Goal: Book appointment/travel/reservation

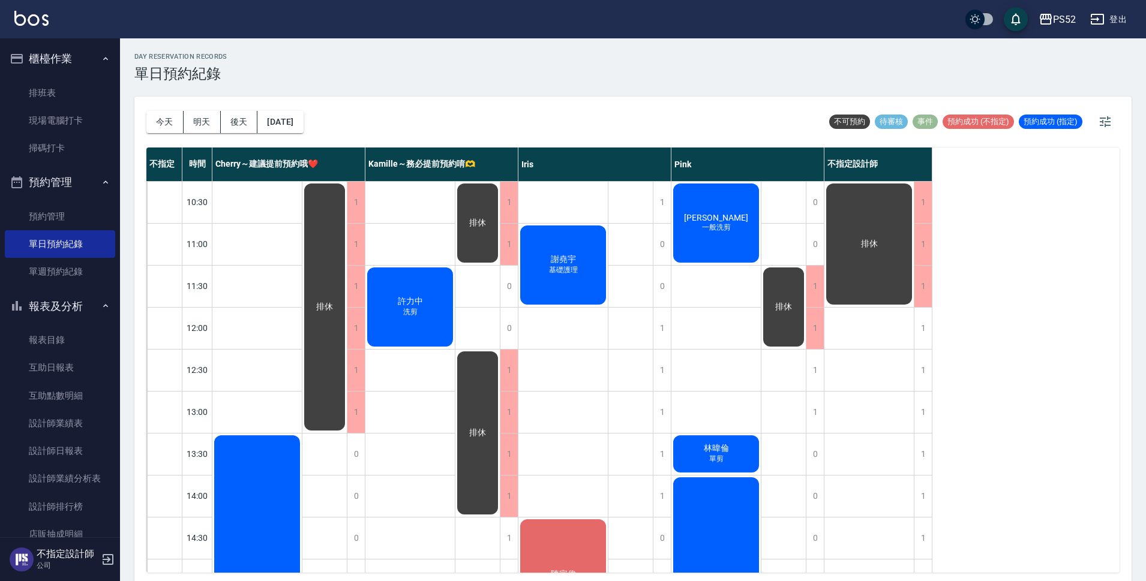
click at [560, 276] on div "[PERSON_NAME]護理" at bounding box center [562, 265] width 89 height 83
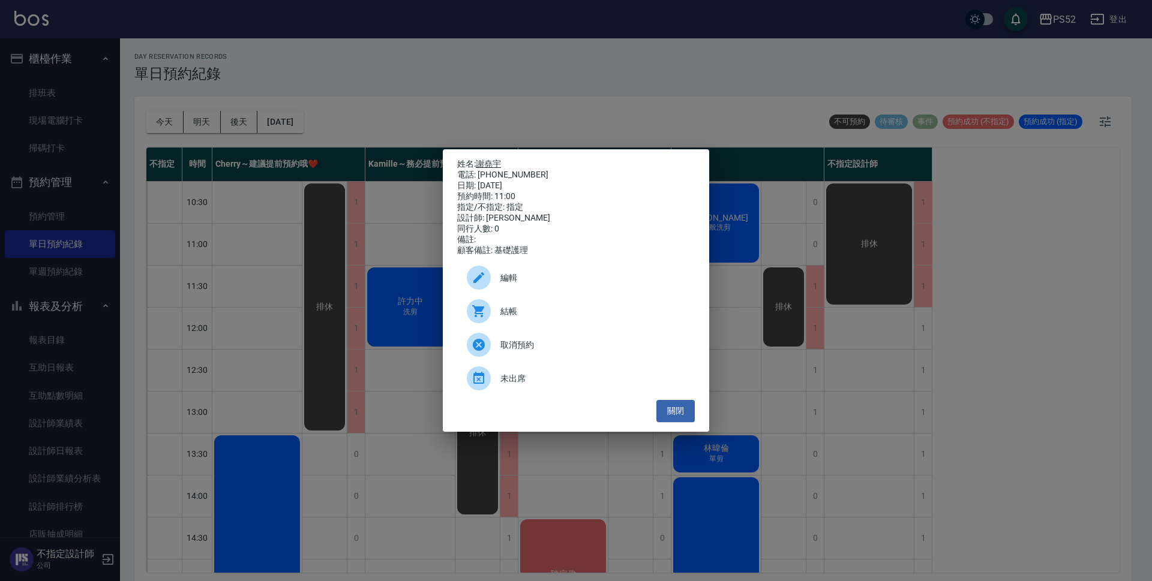
click at [499, 161] on link "謝堯宇" at bounding box center [488, 164] width 25 height 10
click at [686, 418] on button "關閉" at bounding box center [675, 411] width 38 height 22
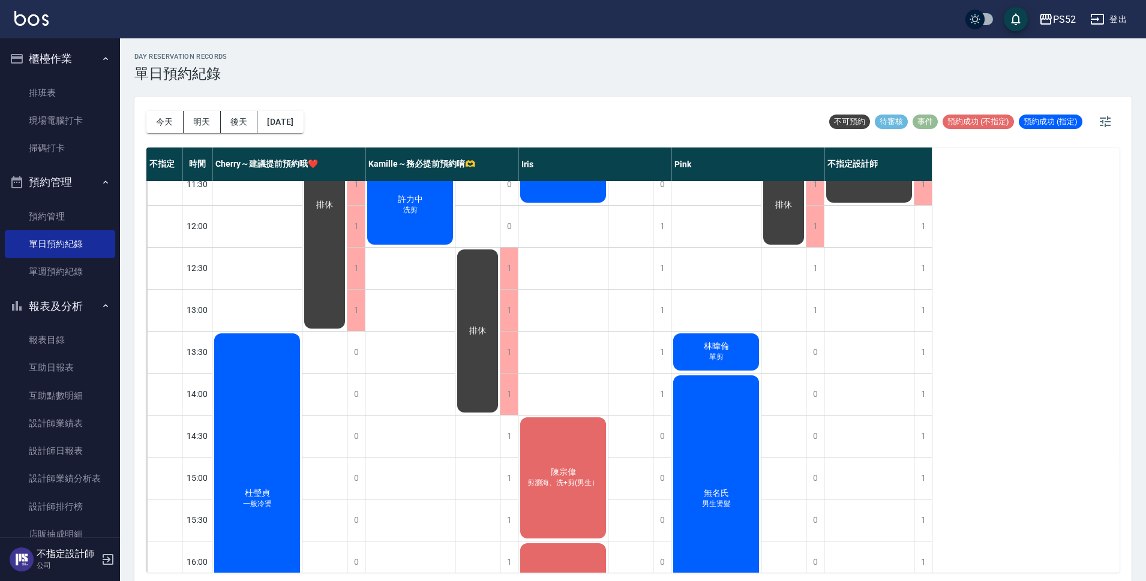
scroll to position [80, 0]
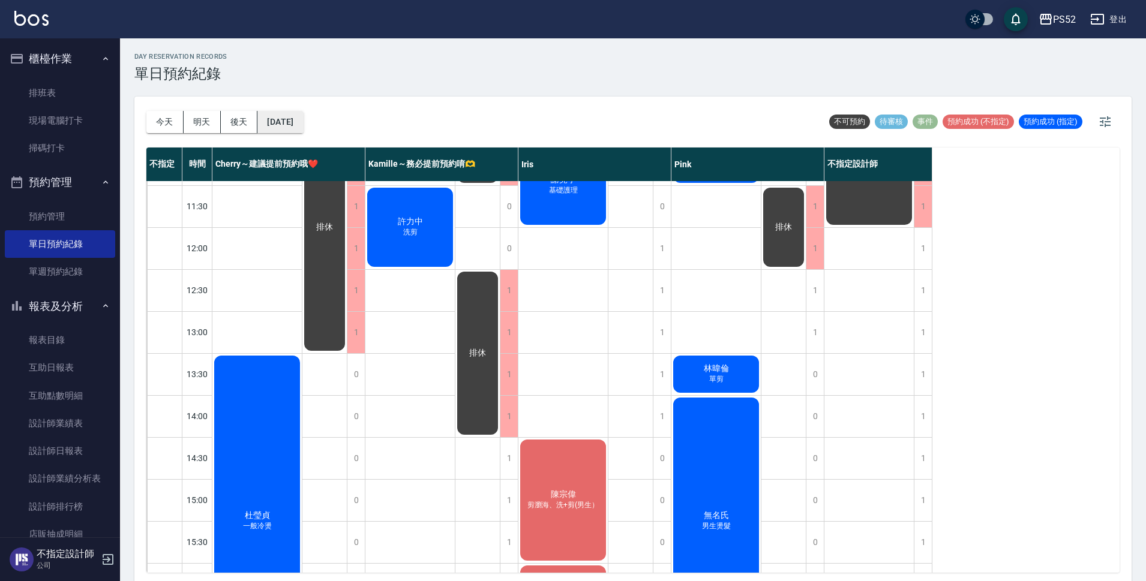
click at [271, 116] on button "[DATE]" at bounding box center [280, 122] width 46 height 22
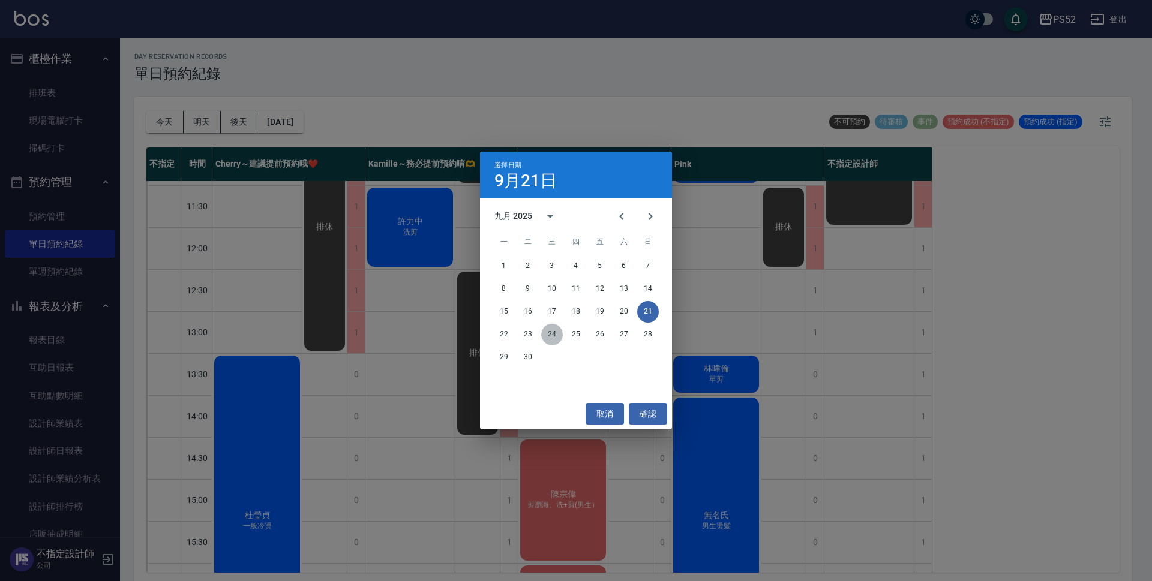
click at [553, 337] on button "24" at bounding box center [552, 335] width 22 height 22
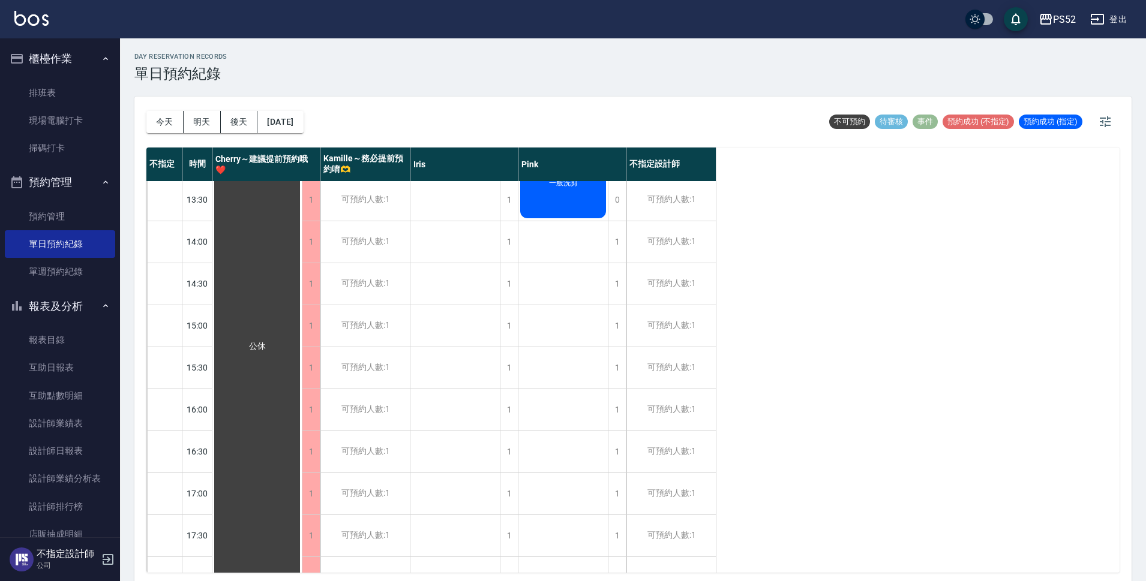
scroll to position [260, 0]
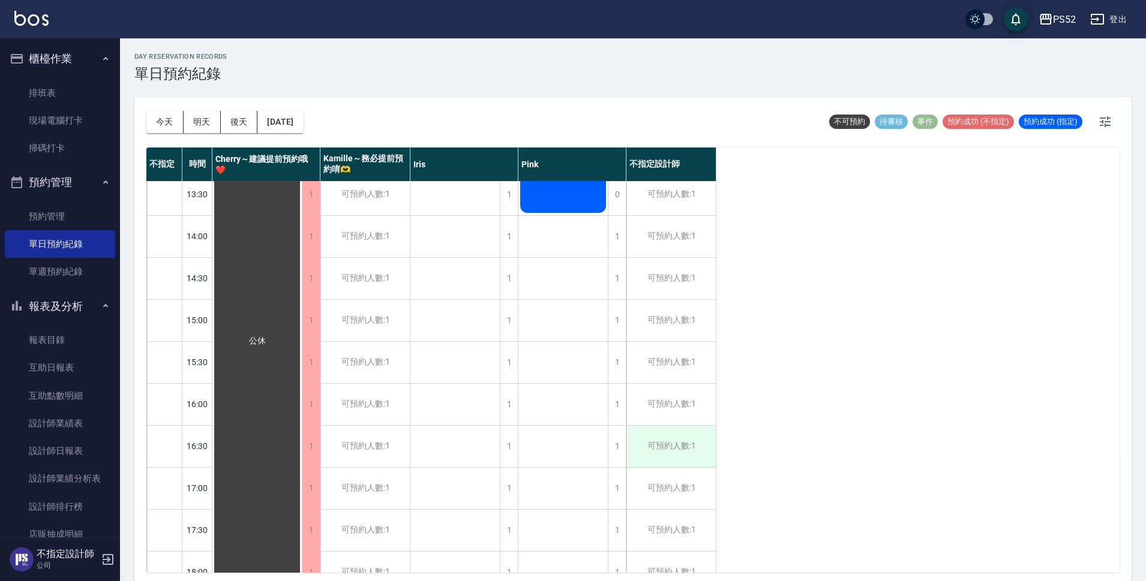
click at [643, 454] on div "可預約人數:1" at bounding box center [670, 446] width 89 height 41
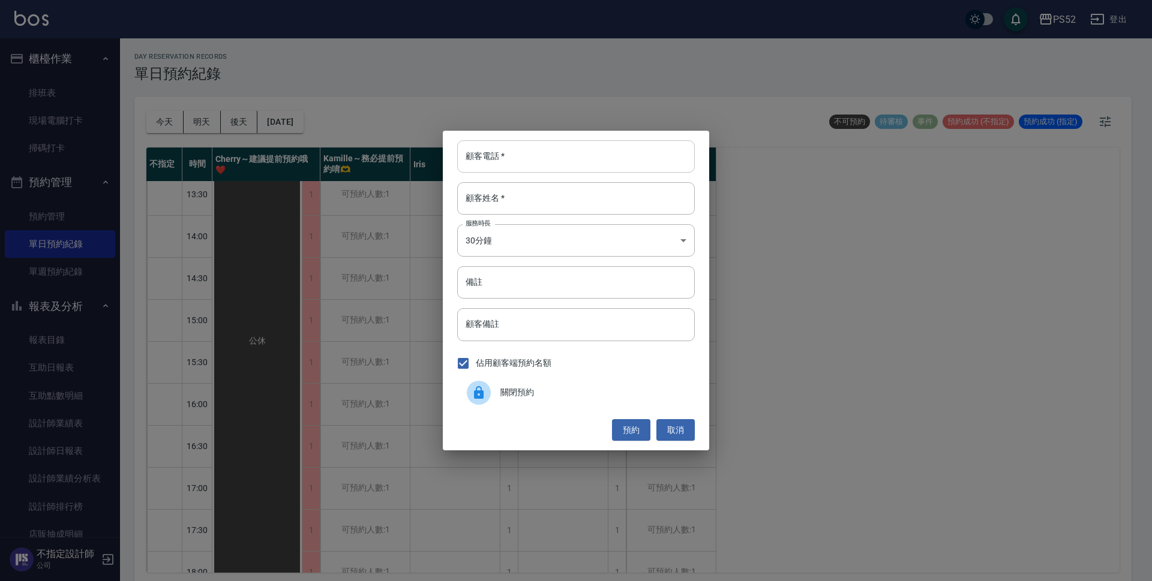
click at [574, 164] on input "顧客電話   *" at bounding box center [576, 156] width 238 height 32
click at [570, 165] on input "0933808256" at bounding box center [576, 156] width 238 height 32
type input "0933808256"
click at [370, 222] on div "顧客電話   * 0933808256 顧客電話   * 顧客姓名   * 顧客姓名   * 服務時長 30分鐘 1 服務時長 備註 備註 顧客備註 顧客備註…" at bounding box center [576, 290] width 1152 height 581
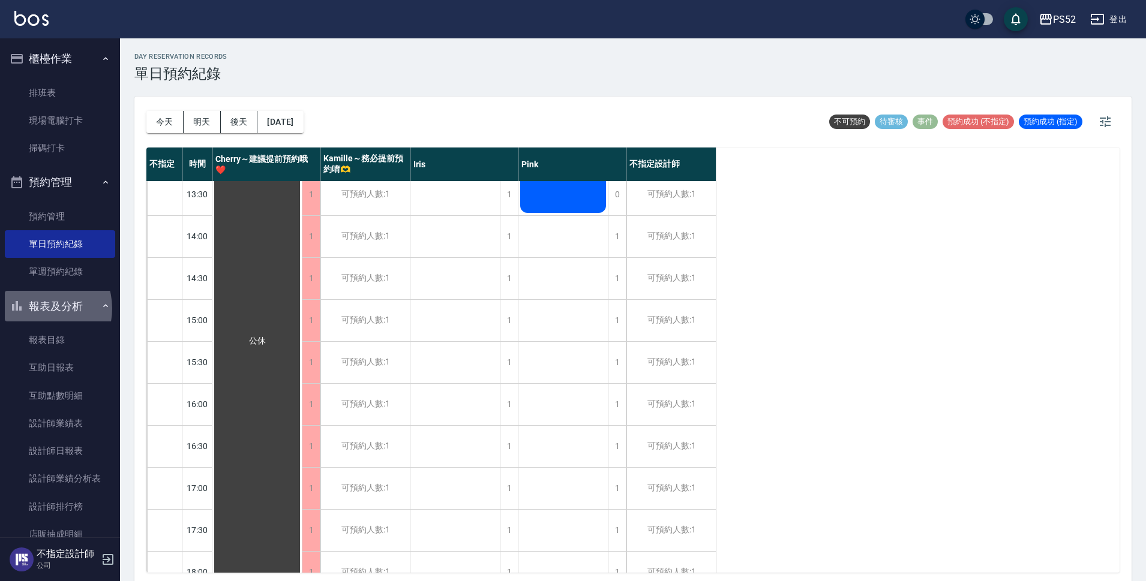
click at [38, 308] on button "報表及分析" at bounding box center [60, 306] width 110 height 31
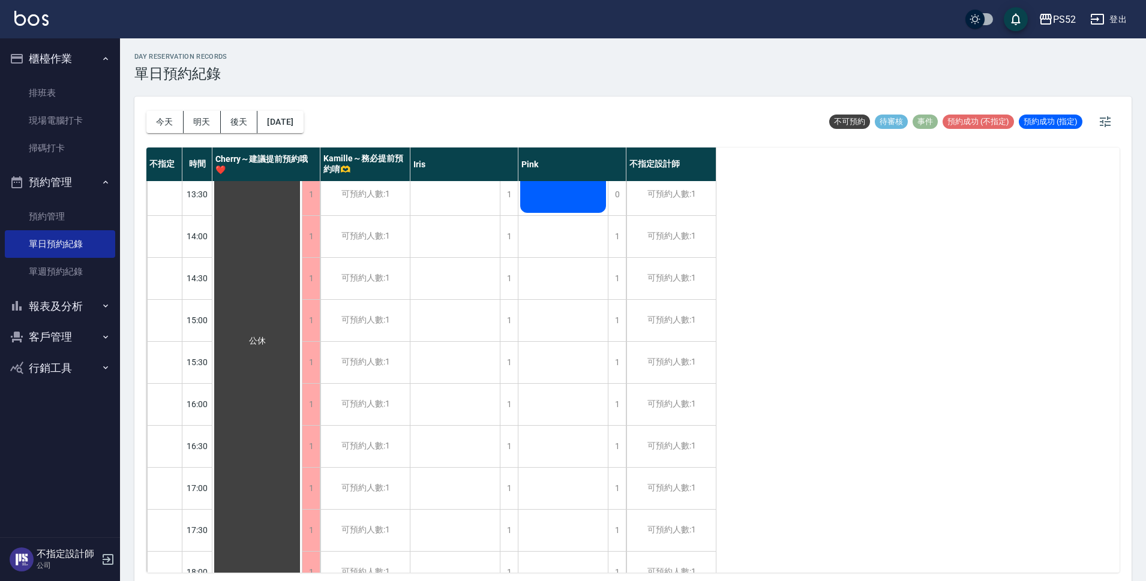
click at [56, 346] on button "客戶管理" at bounding box center [60, 337] width 110 height 31
click at [61, 366] on link "客戶列表" at bounding box center [60, 372] width 110 height 28
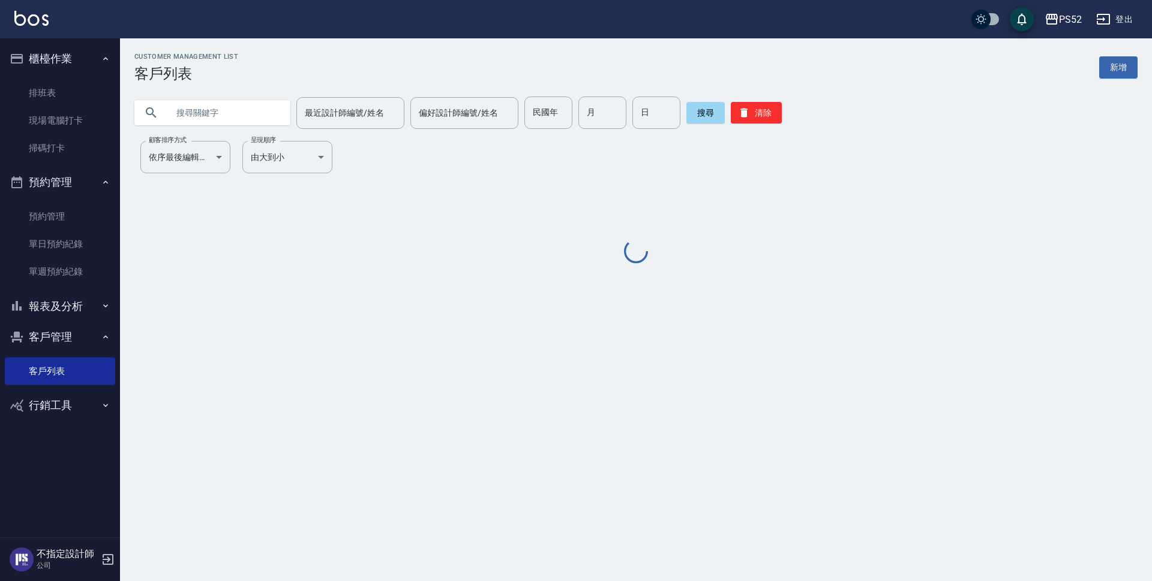
click at [210, 112] on input "text" at bounding box center [224, 113] width 113 height 32
paste input "0933808256"
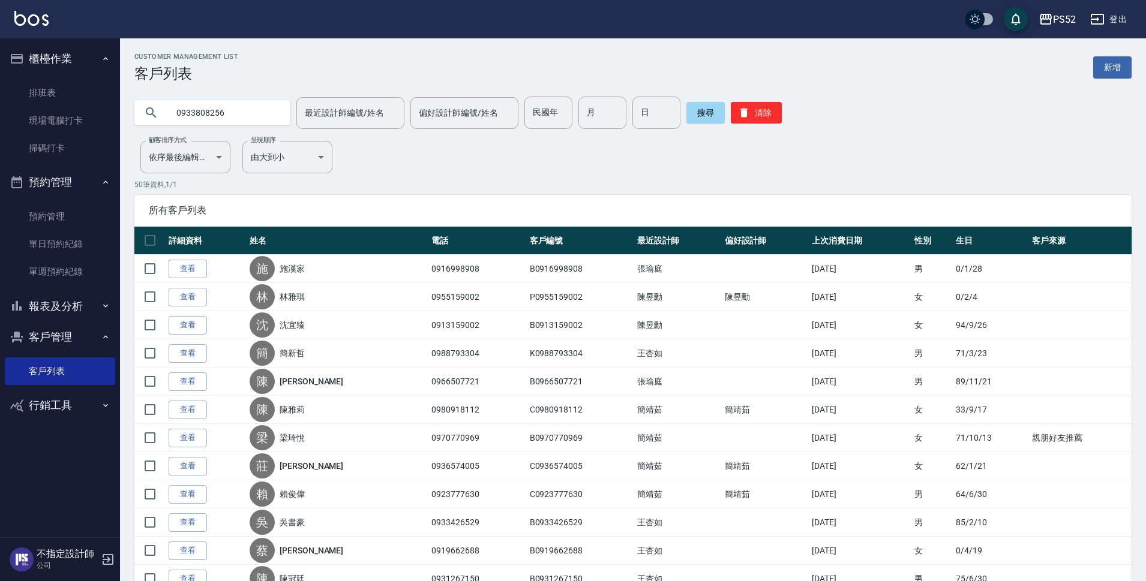
type input "0933808256"
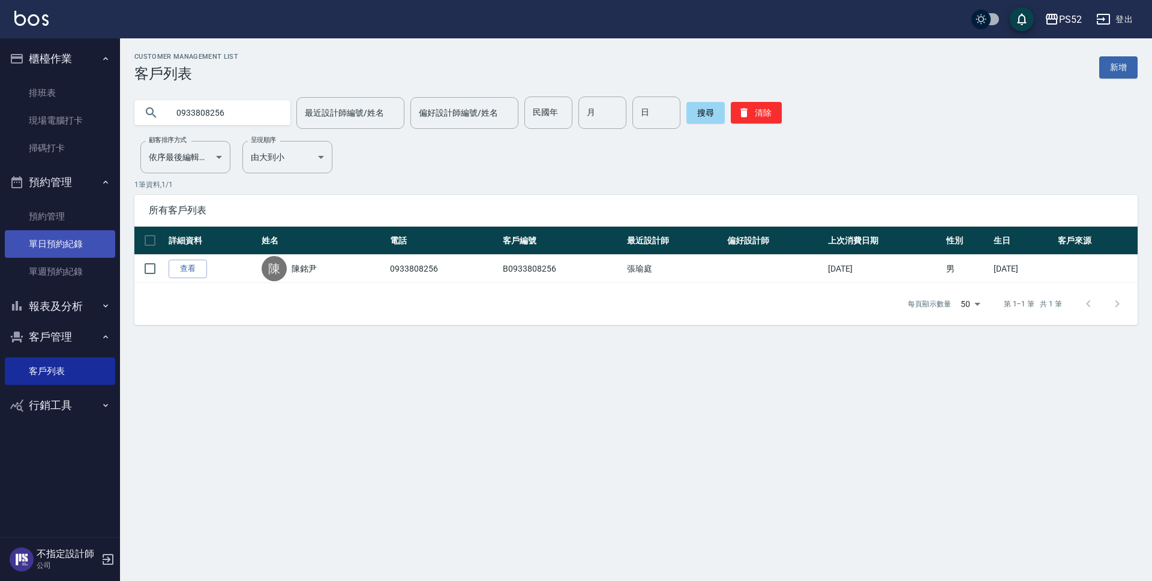
click at [94, 235] on link "單日預約紀錄" at bounding box center [60, 244] width 110 height 28
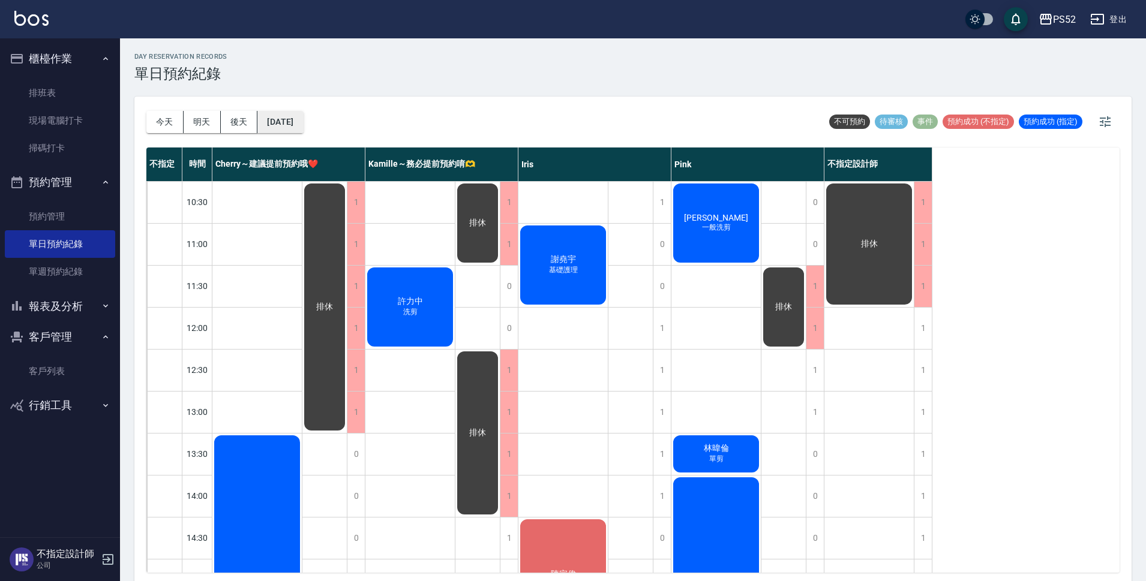
click at [292, 115] on button "2025/09/21" at bounding box center [280, 122] width 46 height 22
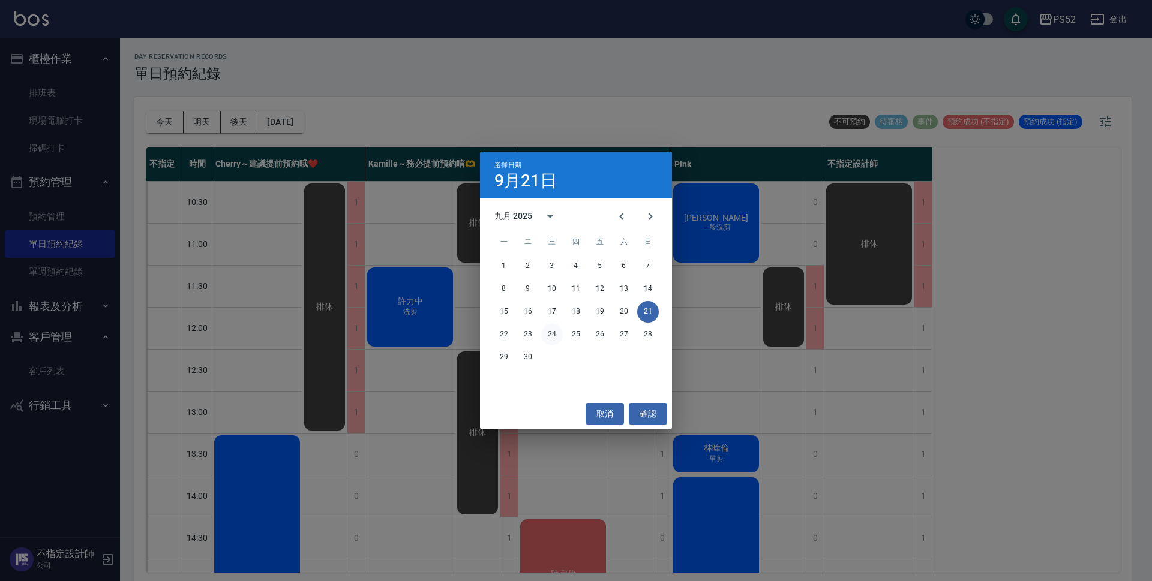
click at [551, 332] on button "24" at bounding box center [552, 335] width 22 height 22
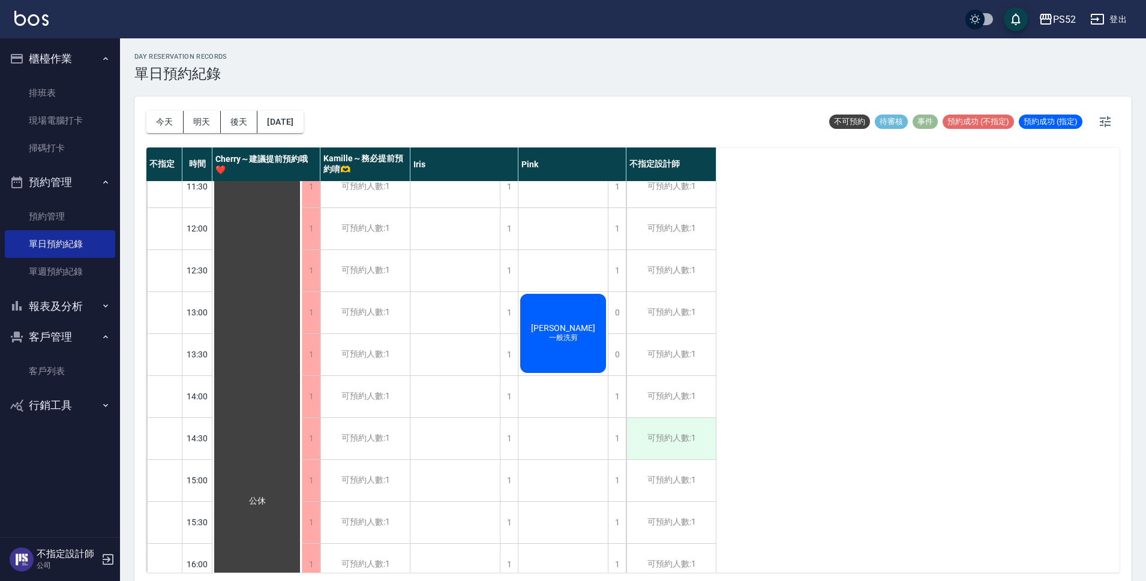
scroll to position [120, 0]
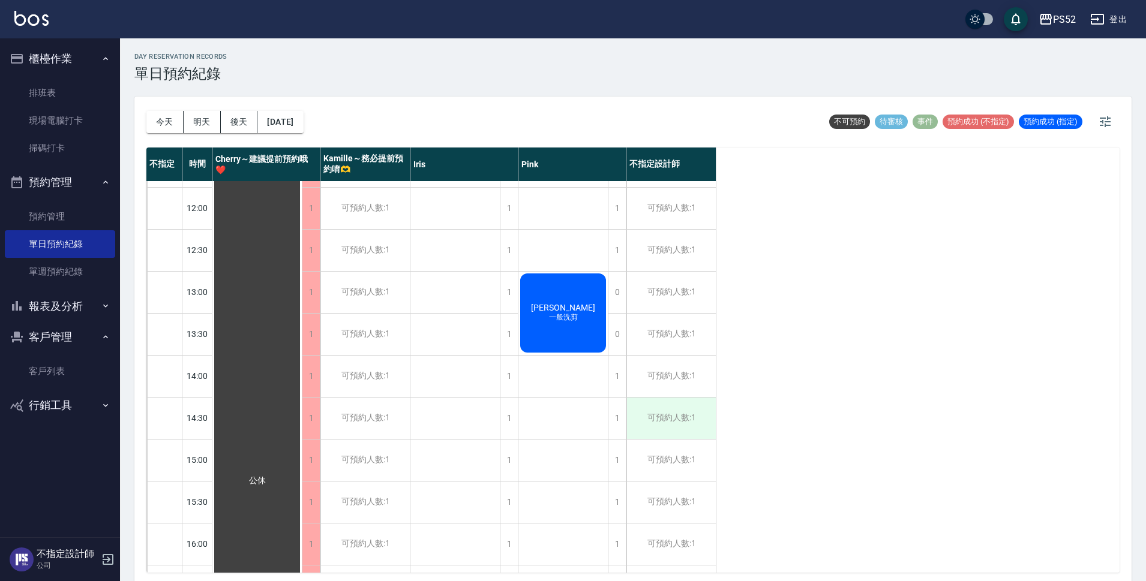
click at [694, 542] on div "可預約人數:1" at bounding box center [670, 544] width 89 height 41
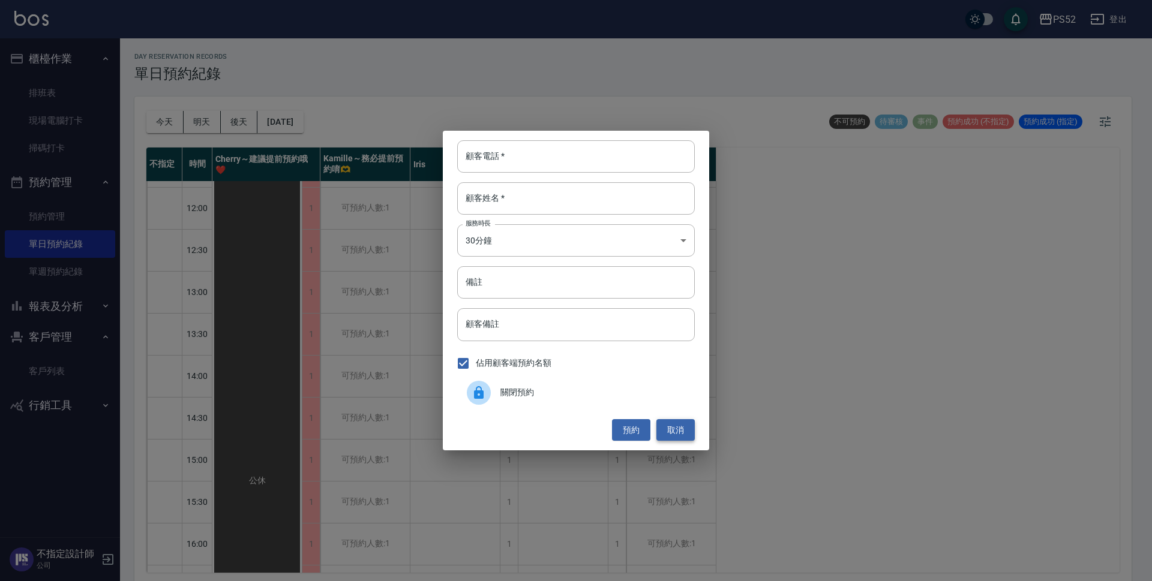
click at [679, 433] on button "取消" at bounding box center [675, 430] width 38 height 22
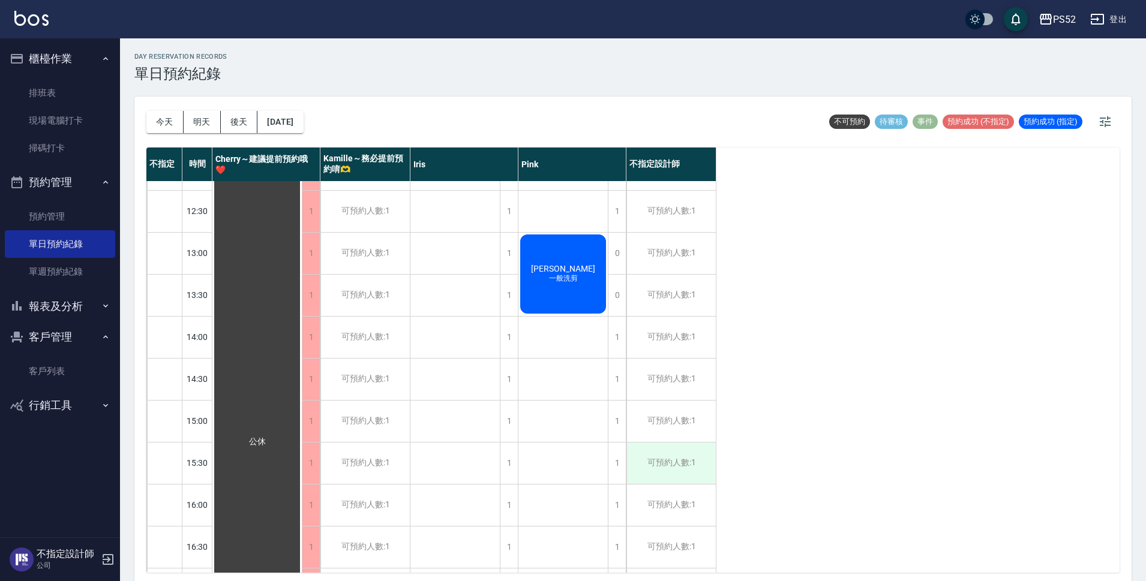
scroll to position [160, 0]
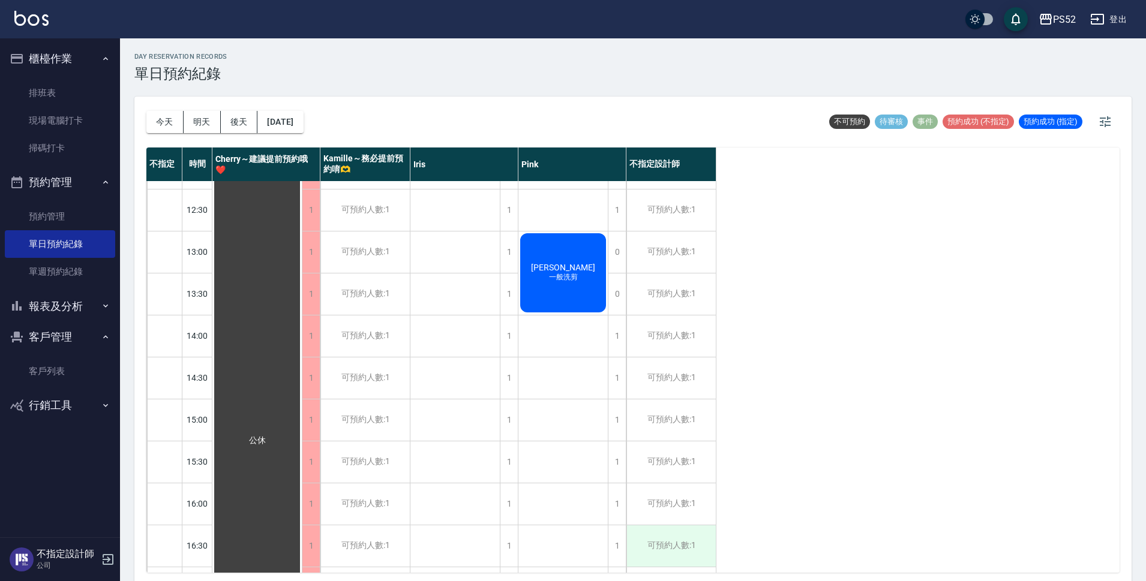
click at [688, 533] on div "可預約人數:1" at bounding box center [670, 546] width 89 height 41
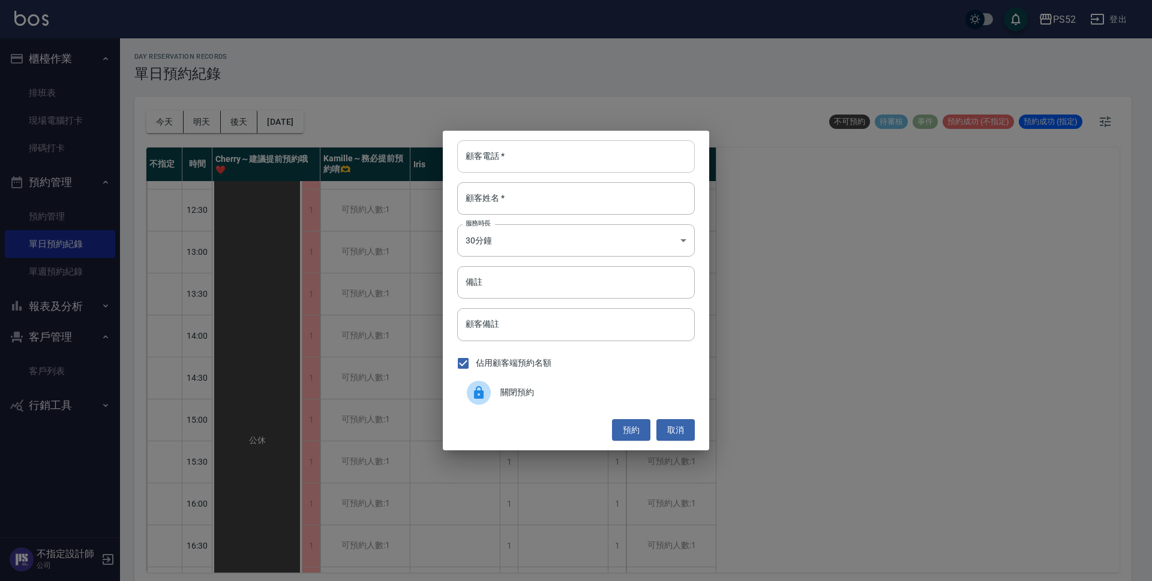
click at [560, 145] on input "顧客電話   *" at bounding box center [576, 156] width 238 height 32
paste input "0933808256"
type input "0933808256"
click at [542, 193] on input "顧客姓名   *" at bounding box center [576, 198] width 238 height 32
type input "陳"
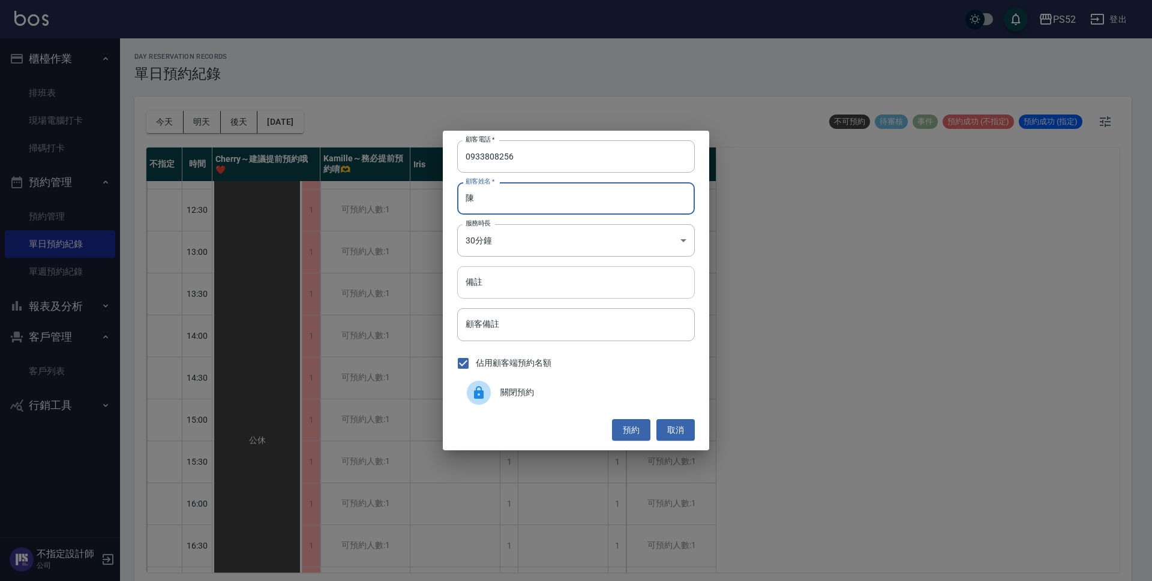
click at [485, 269] on input "備註" at bounding box center [576, 282] width 238 height 32
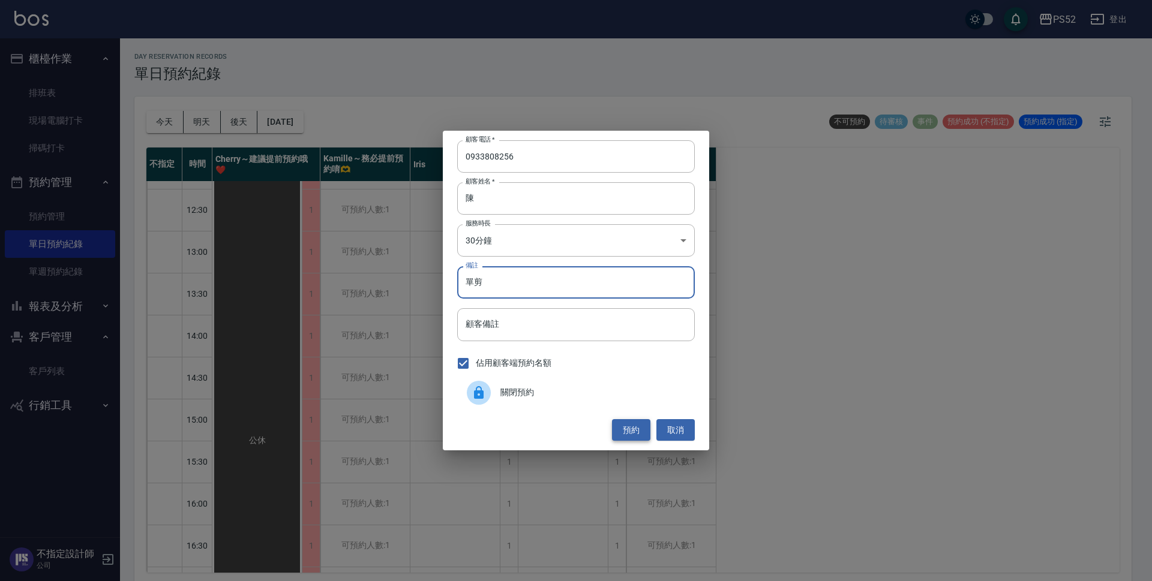
type input "單剪"
click at [641, 426] on button "預約" at bounding box center [631, 430] width 38 height 22
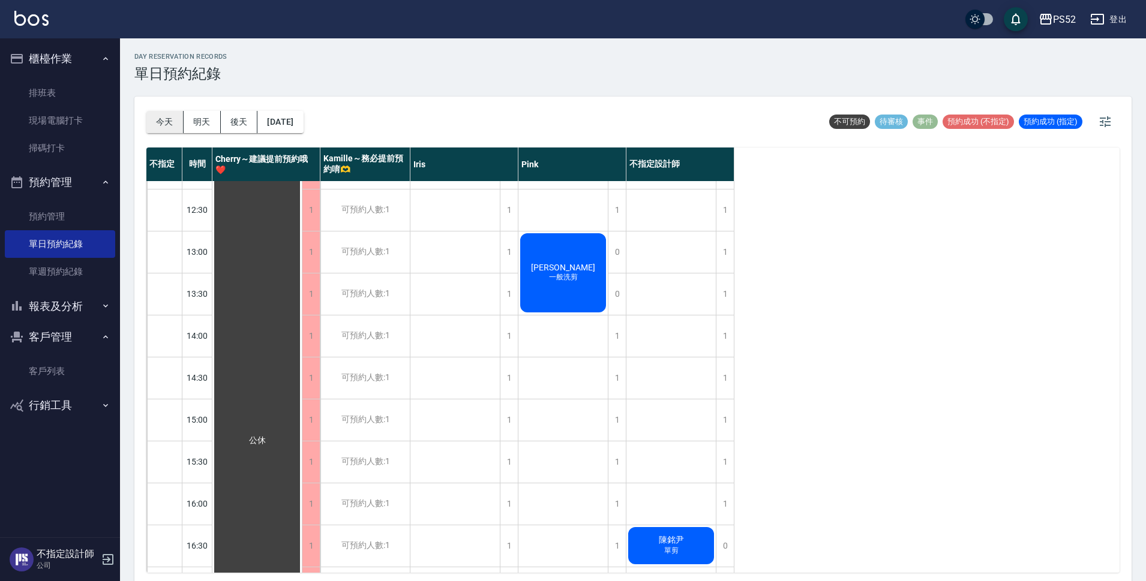
click at [155, 117] on button "今天" at bounding box center [164, 122] width 37 height 22
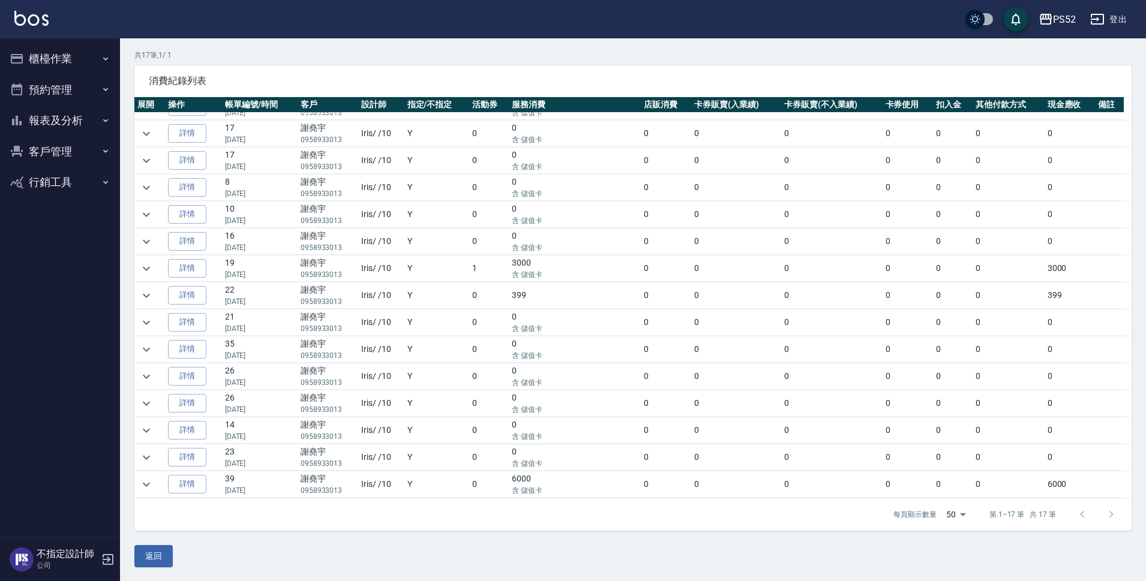
scroll to position [82, 0]
click at [962, 517] on body "PS52 登出 櫃檯作業 排班表 現場電腦打卡 掃碼打卡 預約管理 預約管理 單日預約紀錄 單週預約紀錄 報表及分析 報表目錄 互助日報表 互助點數明細 設計…" at bounding box center [573, 249] width 1146 height 663
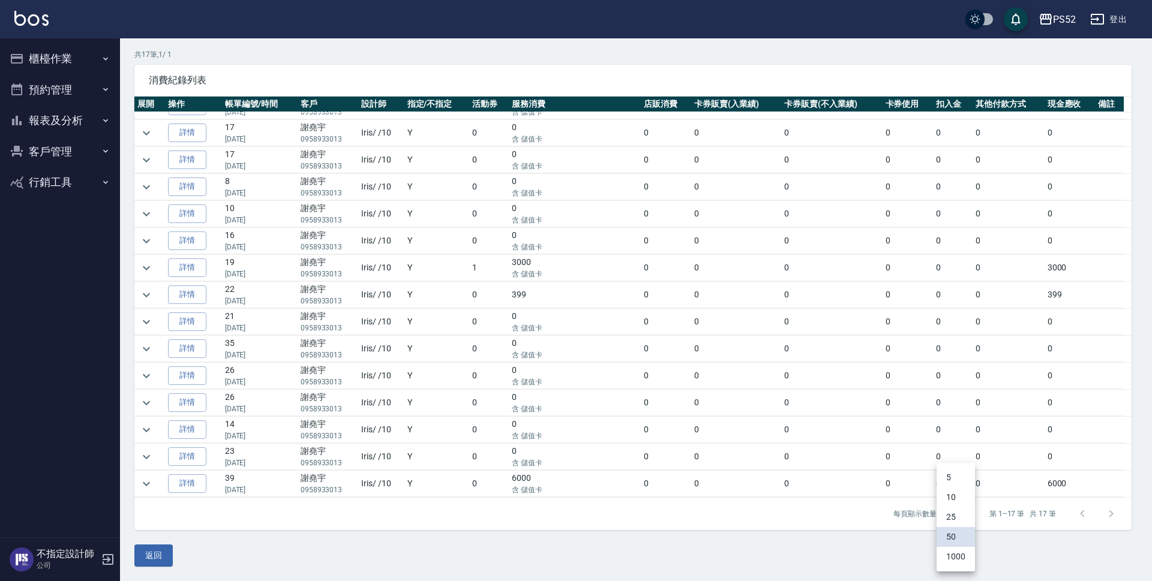
click at [995, 550] on div at bounding box center [576, 290] width 1152 height 581
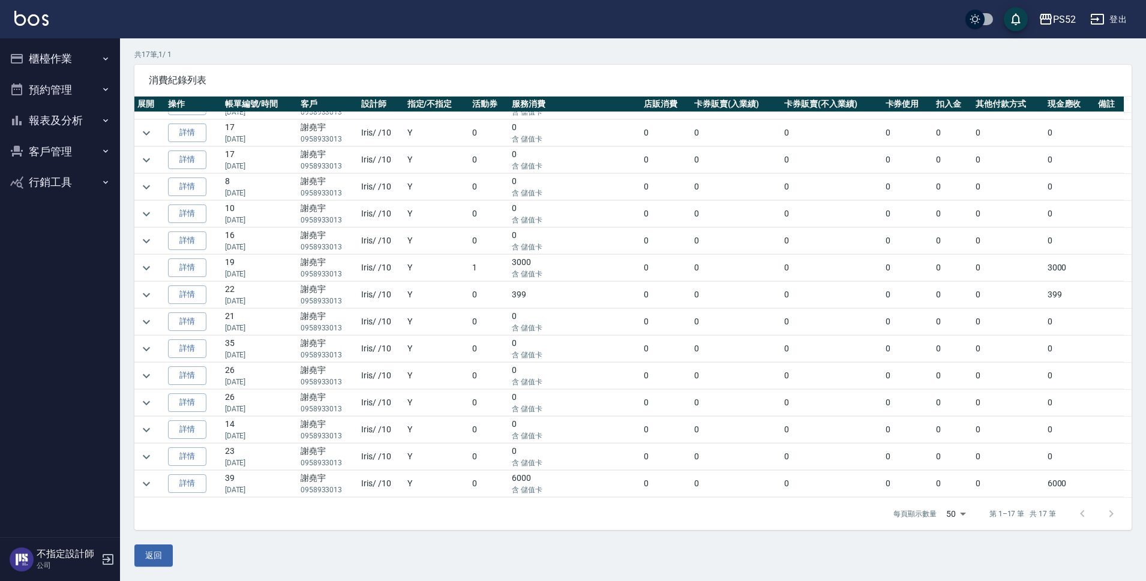
click at [1106, 517] on div at bounding box center [1097, 514] width 58 height 29
click at [1108, 516] on div at bounding box center [1097, 514] width 58 height 29
click at [1109, 515] on div at bounding box center [1097, 514] width 58 height 29
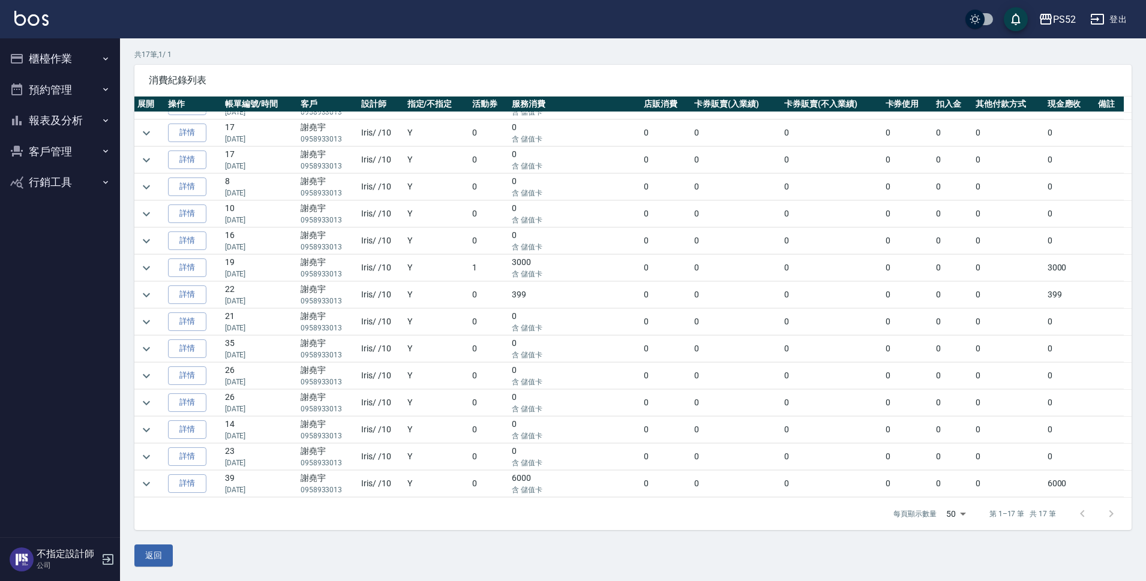
click at [851, 566] on div "返回" at bounding box center [632, 556] width 997 height 22
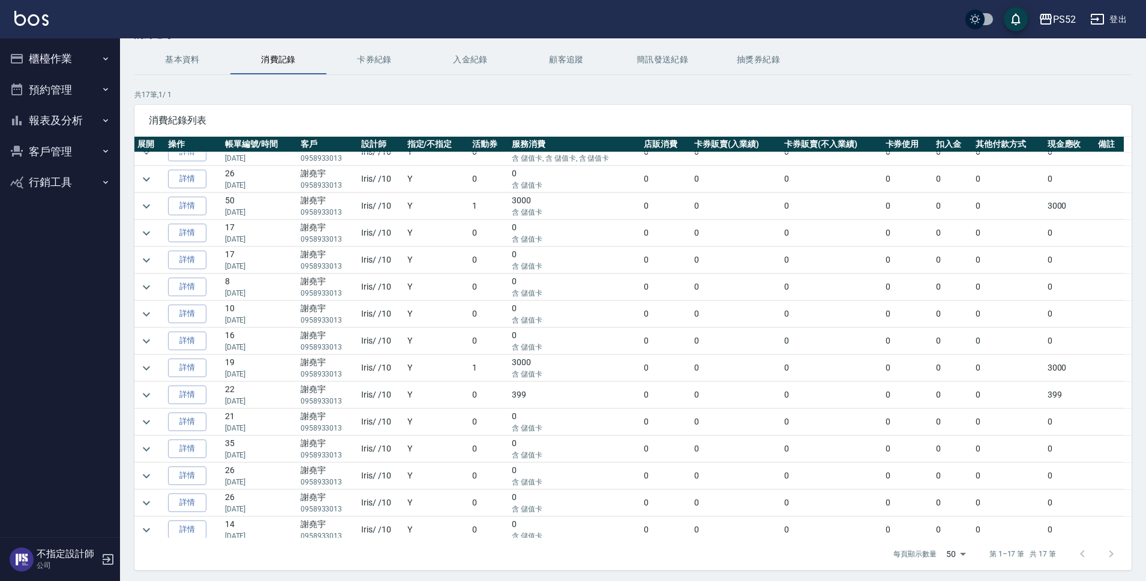
scroll to position [0, 0]
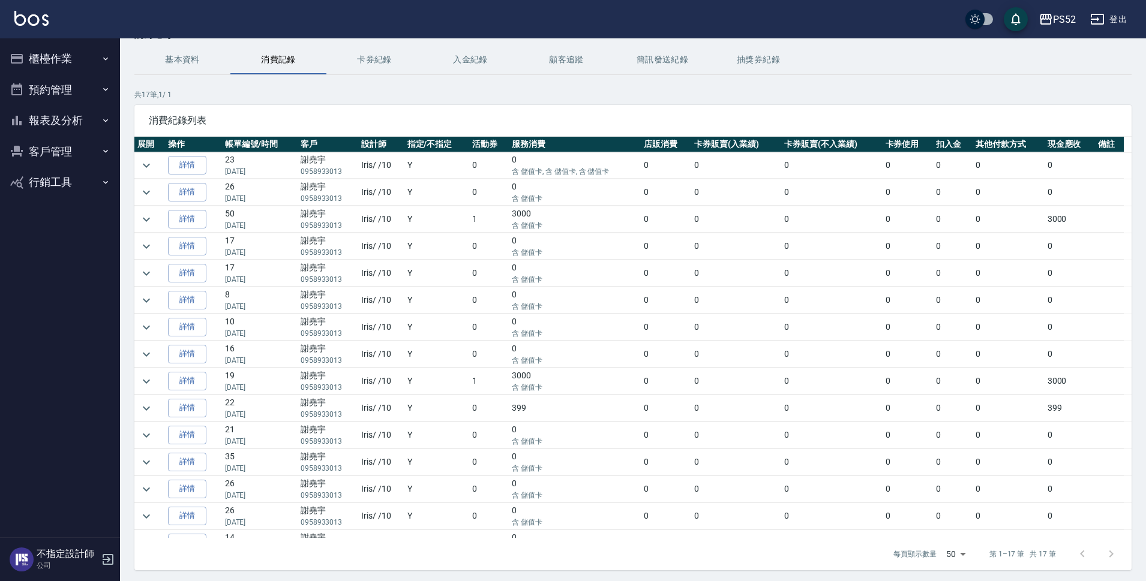
click at [187, 64] on button "基本資料" at bounding box center [182, 60] width 96 height 29
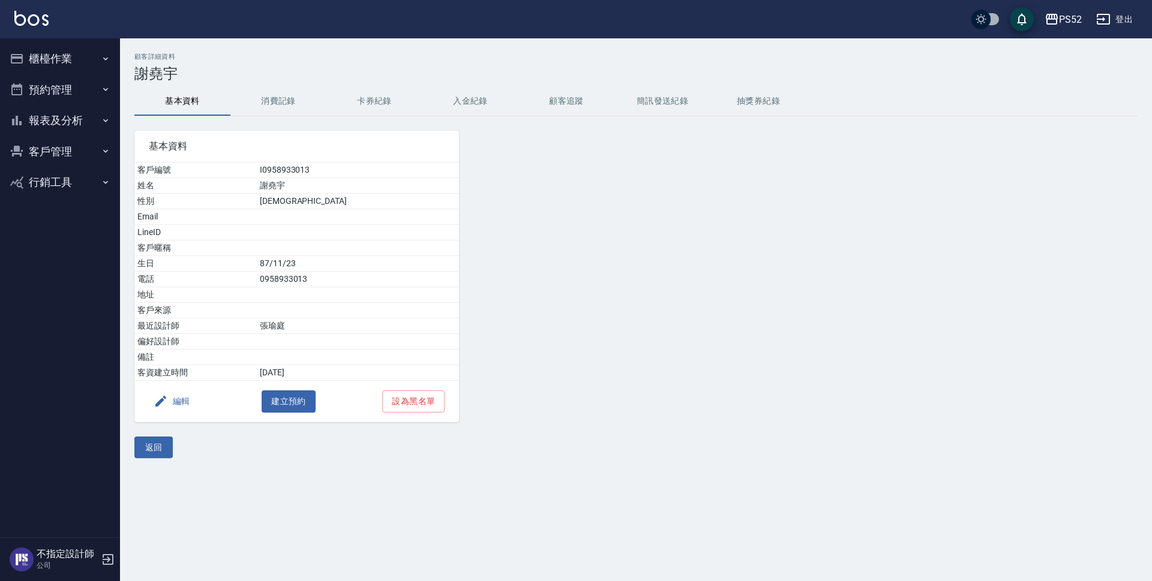
click at [275, 83] on div "顧客詳細資料 [PERSON_NAME]資料 消費記錄 卡券紀錄 入金紀錄 顧客追蹤 簡訊發送紀錄 抽獎券紀錄 基本資料 客戶編號 I0958933013 姓…" at bounding box center [636, 256] width 1032 height 406
click at [278, 98] on button "消費記錄" at bounding box center [278, 101] width 96 height 29
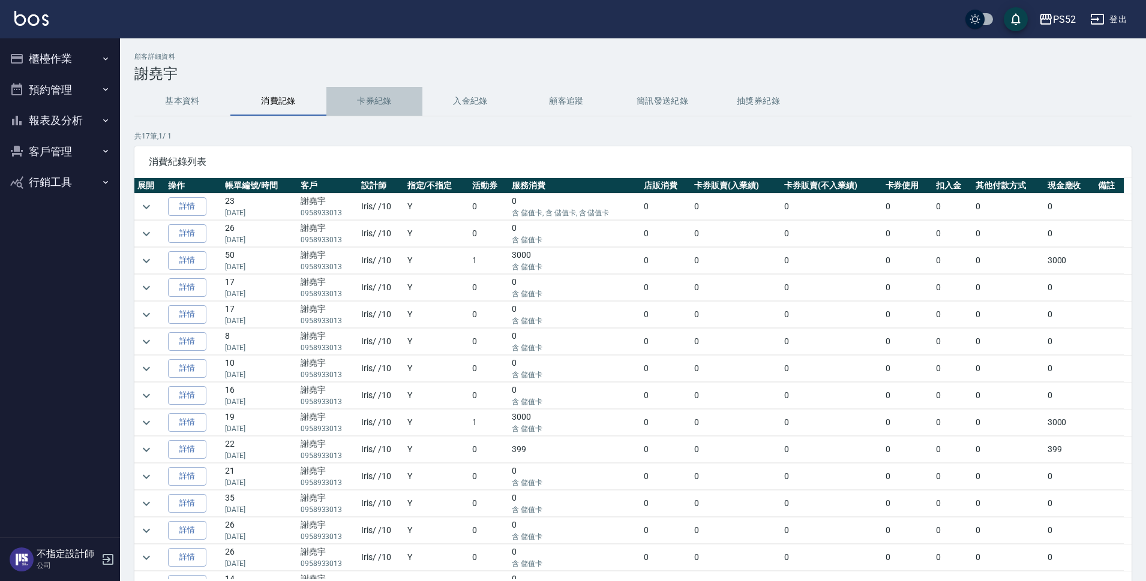
click at [397, 103] on button "卡券紀錄" at bounding box center [374, 101] width 96 height 29
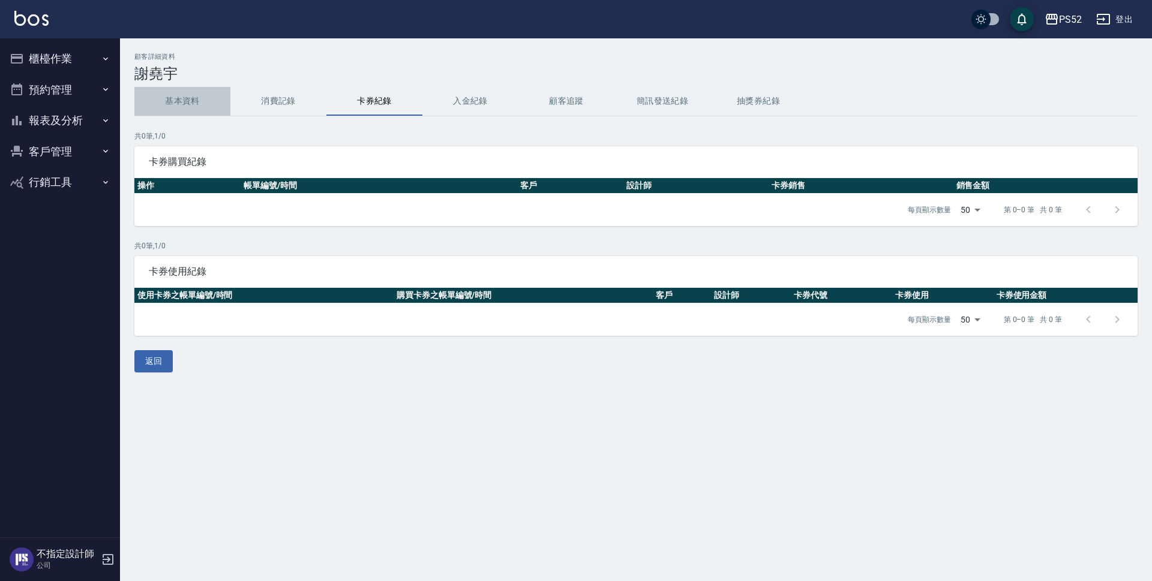
click at [204, 101] on button "基本資料" at bounding box center [182, 101] width 96 height 29
